Goal: Task Accomplishment & Management: Manage account settings

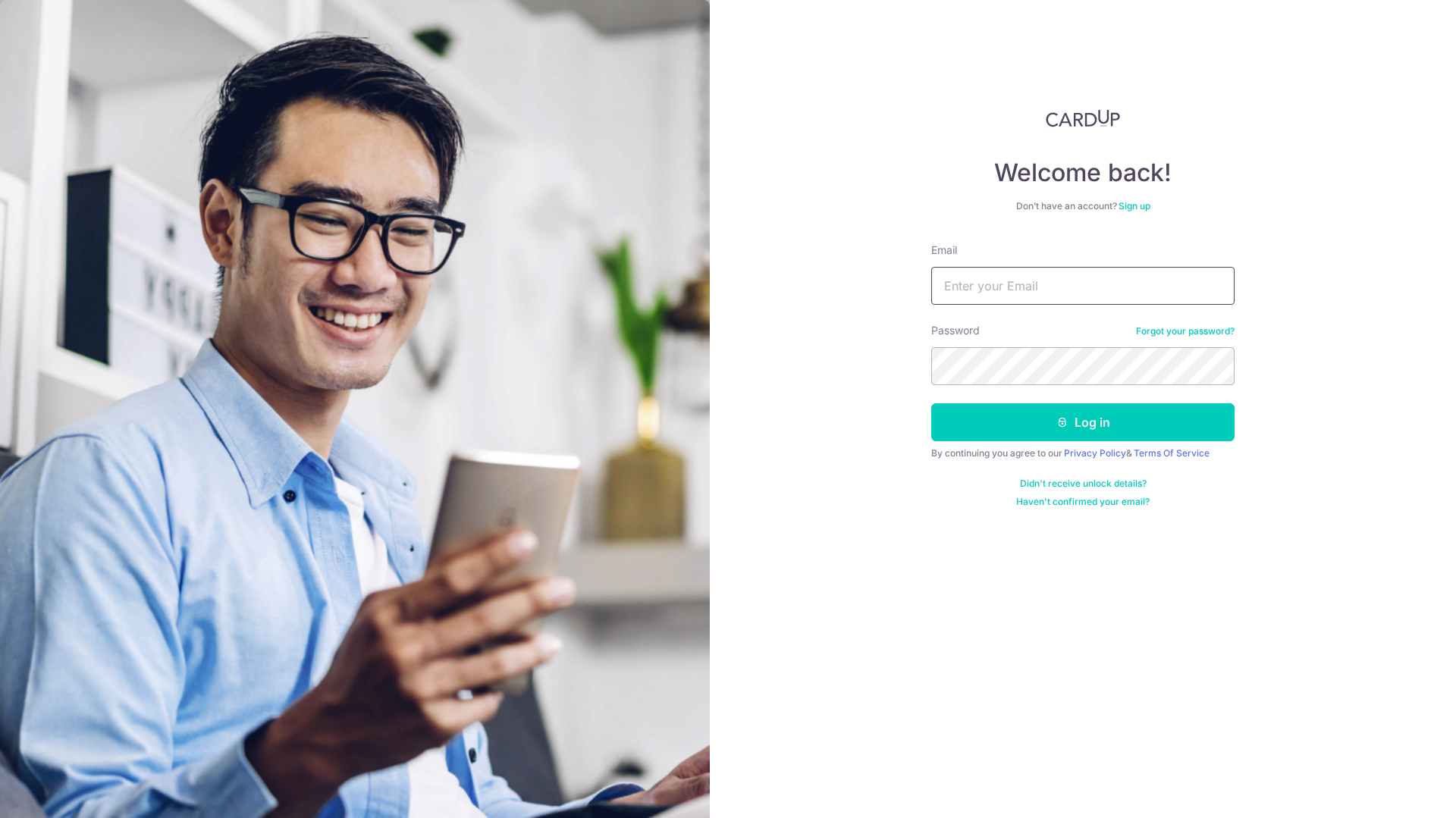
click at [1021, 295] on input "Email" at bounding box center [1082, 286] width 303 height 38
type input "[EMAIL_ADDRESS][DOMAIN_NAME]"
click at [1031, 429] on button "Log in" at bounding box center [1082, 422] width 303 height 38
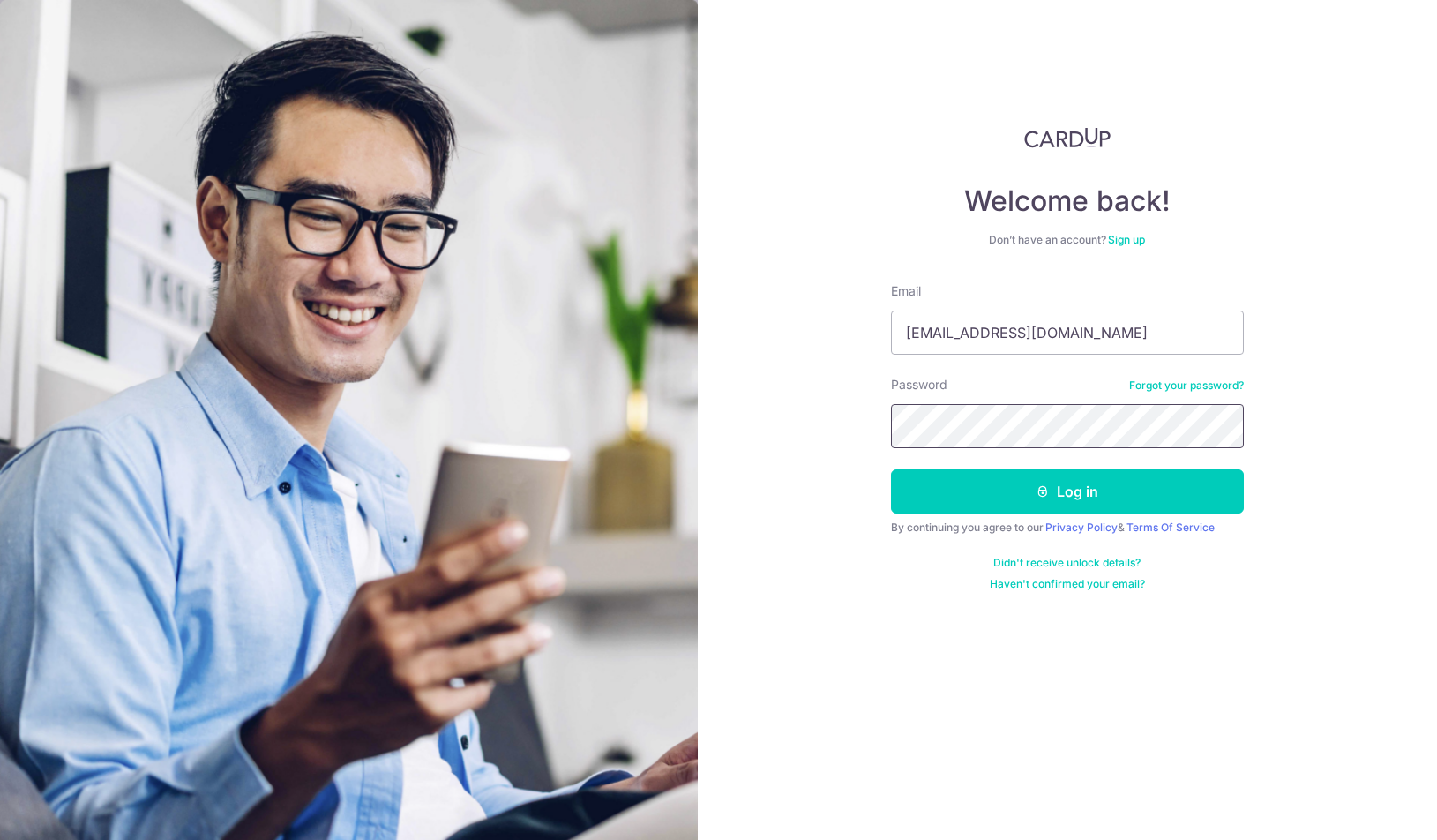
click at [891, 469] on button "Log in" at bounding box center [1067, 491] width 353 height 44
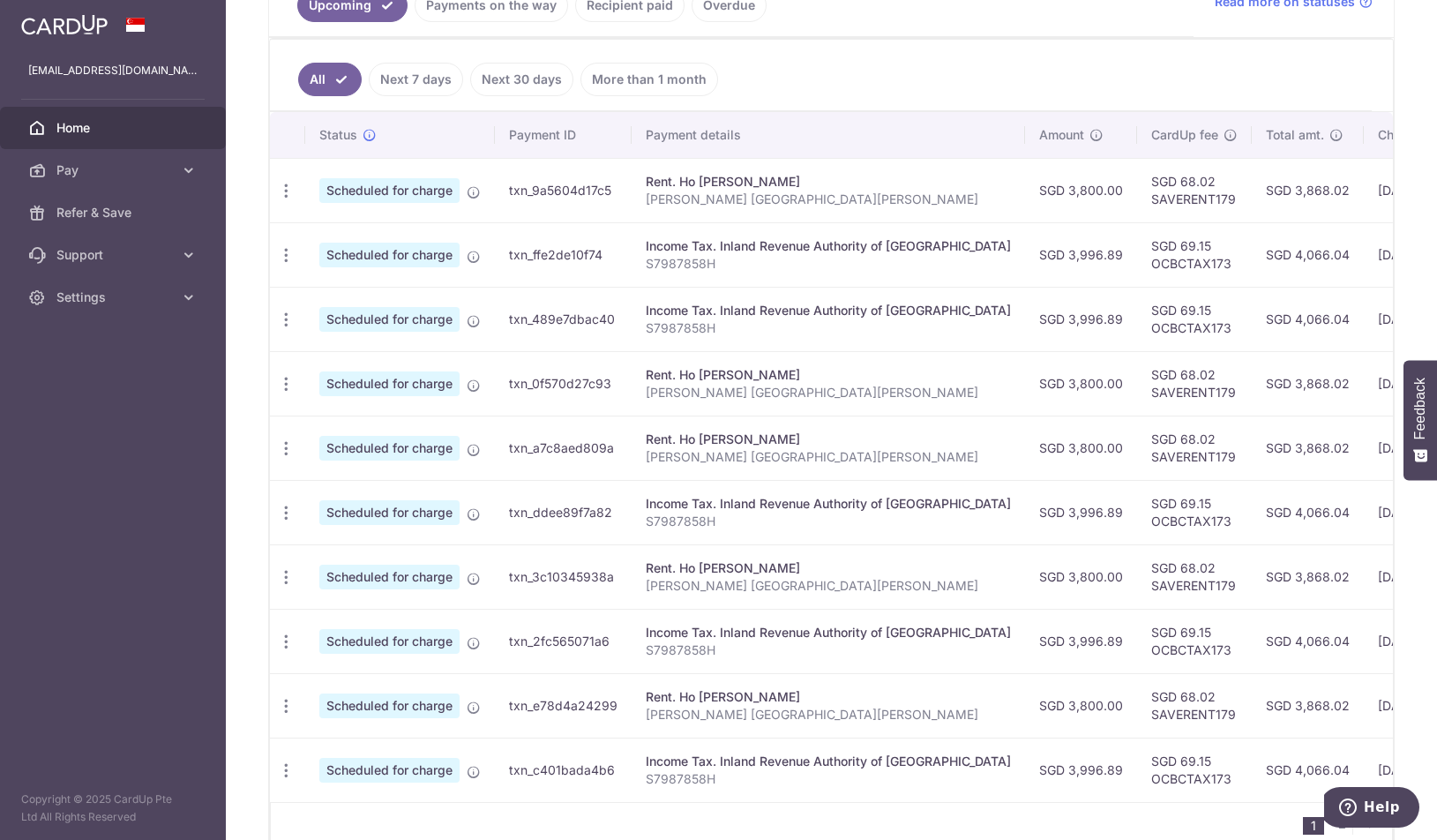
scroll to position [441, 0]
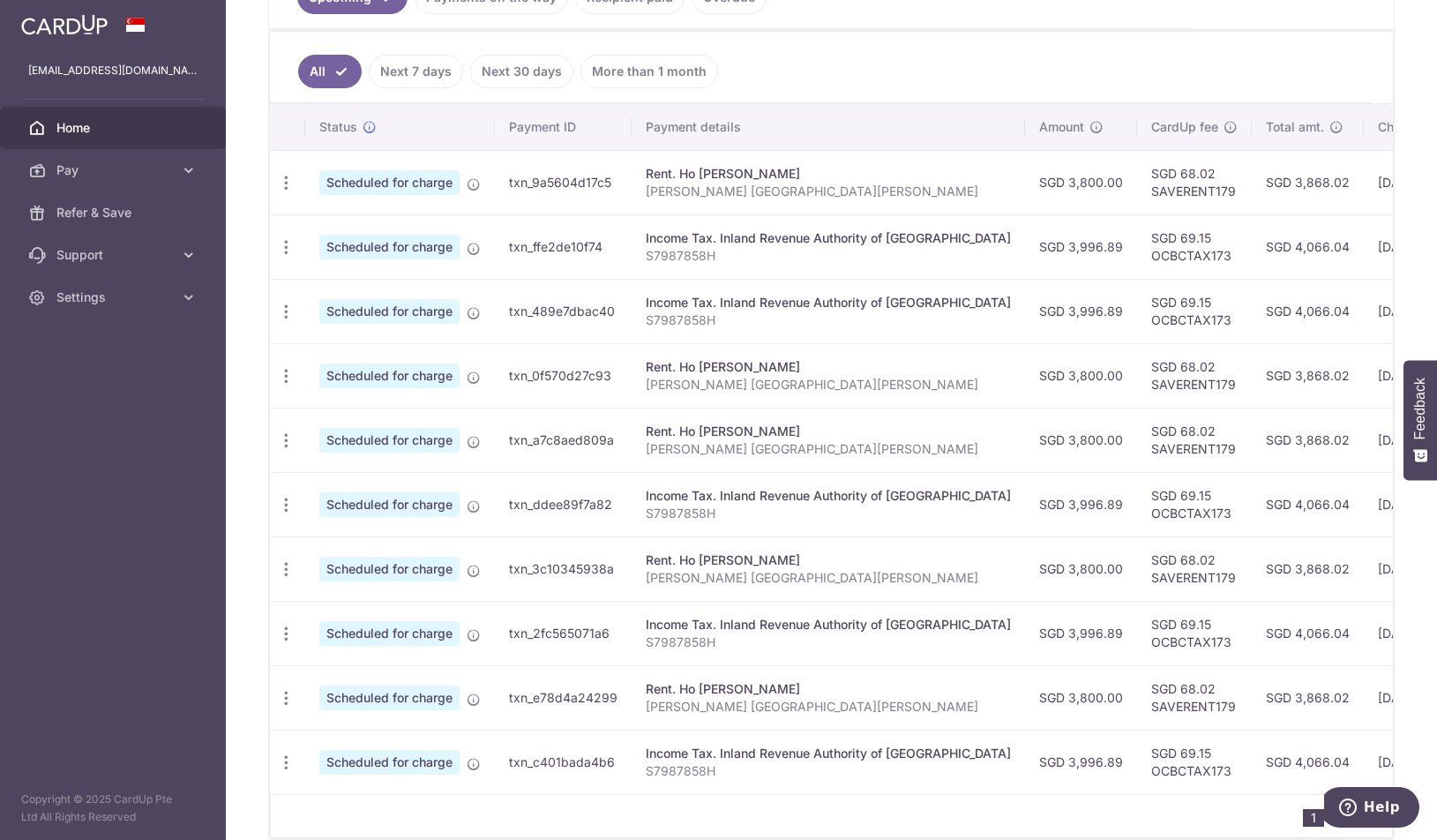
click at [1364, 191] on td "08/09/2025" at bounding box center [1424, 182] width 120 height 64
click at [1364, 182] on td "08/09/2025" at bounding box center [1424, 182] width 120 height 64
click at [1364, 254] on td "09/09/2025" at bounding box center [1424, 246] width 120 height 64
